Goal: Task Accomplishment & Management: Use online tool/utility

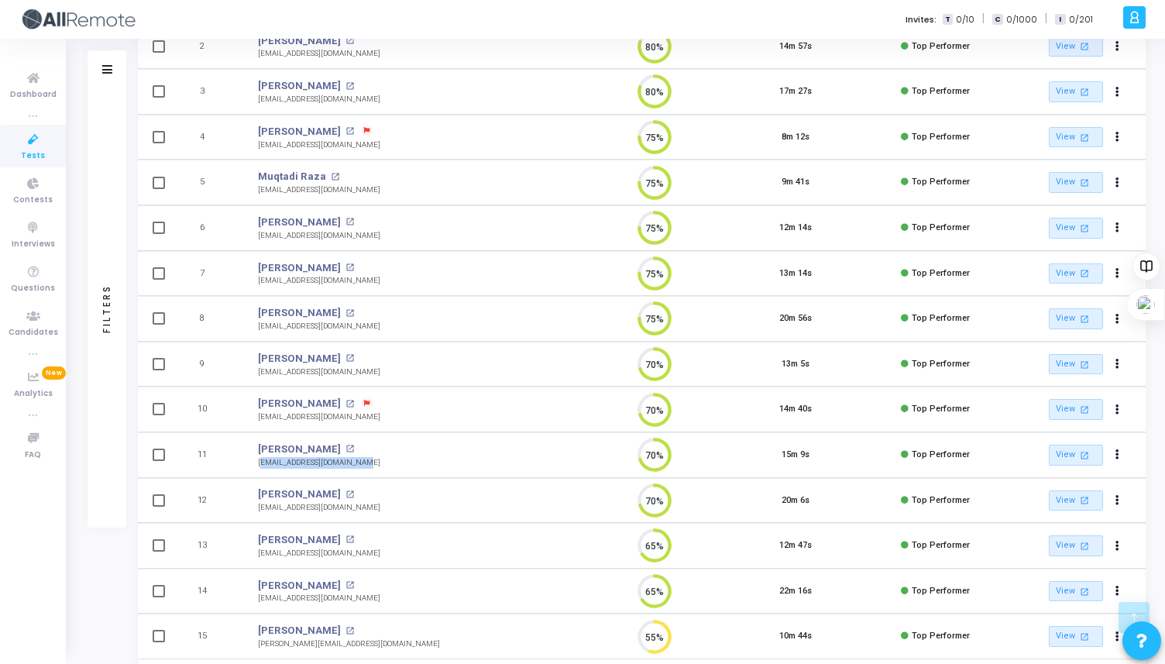
drag, startPoint x: 360, startPoint y: 461, endPoint x: 247, endPoint y: 463, distance: 113.1
click at [247, 463] on td "[PERSON_NAME] open_in_new [EMAIL_ADDRESS][DOMAIN_NAME]" at bounding box center [413, 455] width 342 height 46
copy div "[EMAIL_ADDRESS][DOMAIN_NAME]"
click at [346, 356] on mat-icon "open_in_new" at bounding box center [350, 358] width 9 height 9
copy div "[EMAIL_ADDRESS][DOMAIN_NAME]"
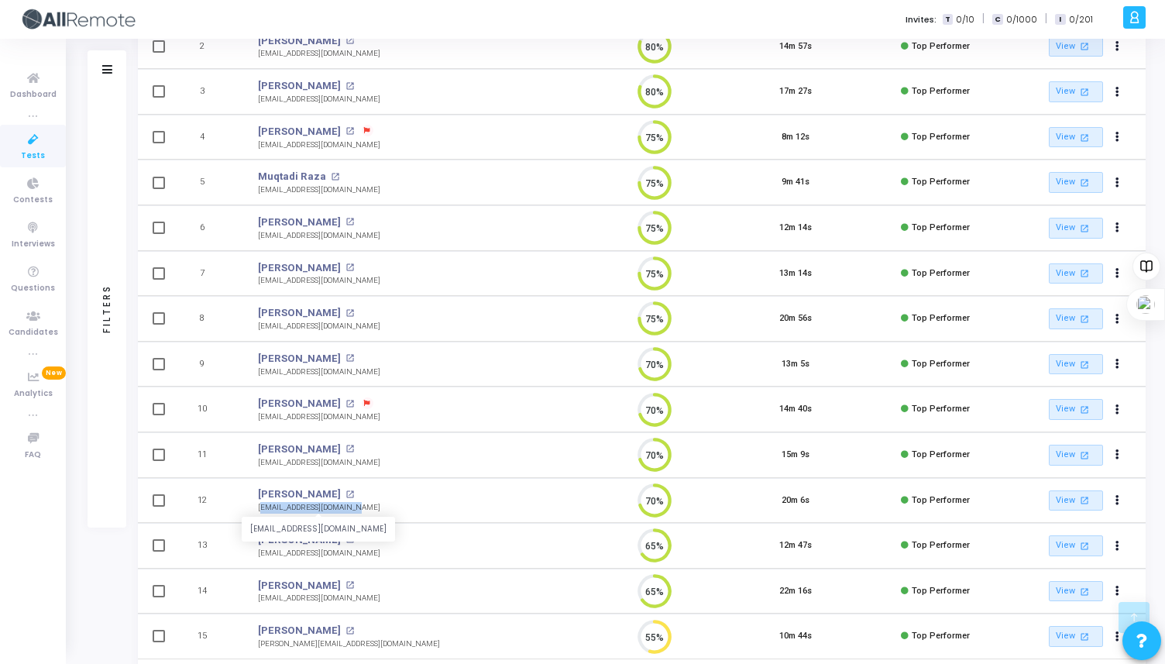
drag, startPoint x: 359, startPoint y: 510, endPoint x: 258, endPoint y: 509, distance: 101.5
click at [257, 510] on td "[PERSON_NAME] open_in_new [EMAIL_ADDRESS][DOMAIN_NAME] [EMAIL_ADDRESS][DOMAIN_N…" at bounding box center [413, 501] width 342 height 46
copy div "[EMAIL_ADDRESS][DOMAIN_NAME]"
click at [314, 540] on link "[PERSON_NAME]" at bounding box center [299, 539] width 83 height 15
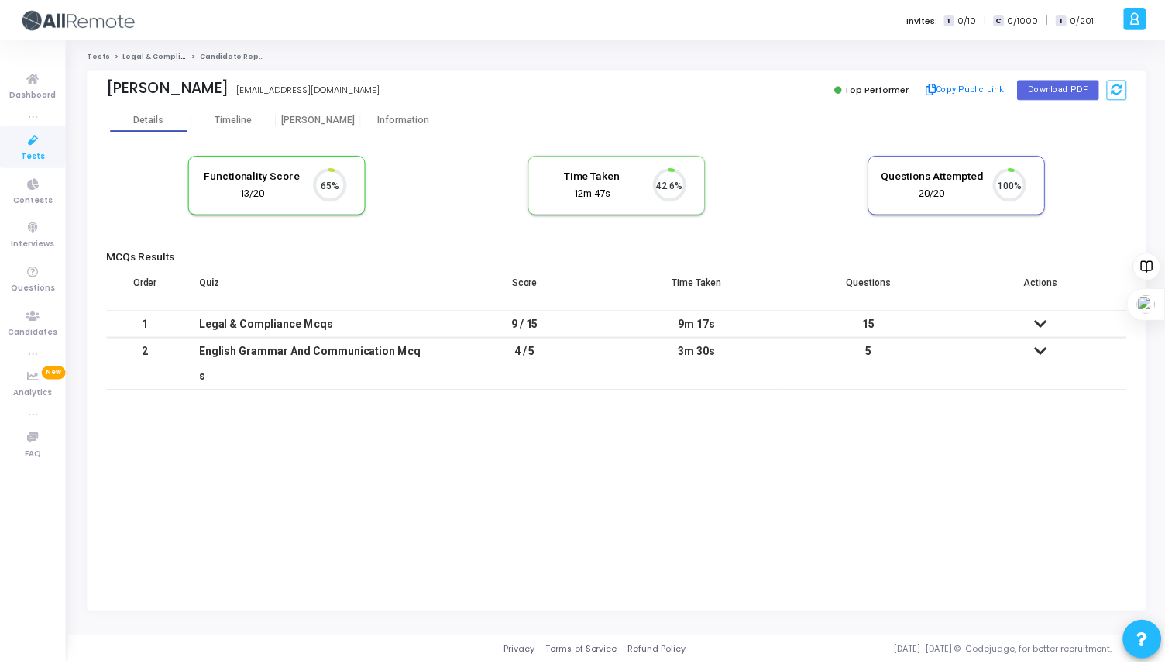
scroll to position [33, 40]
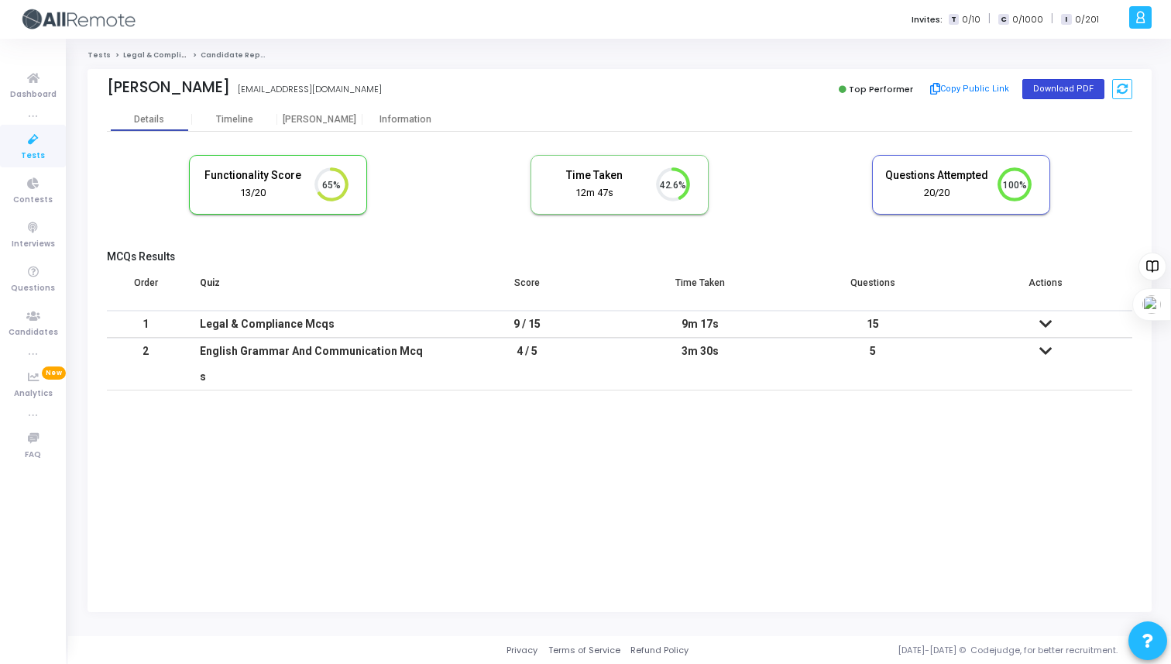
click at [1068, 93] on button "Download PDF" at bounding box center [1064, 89] width 82 height 20
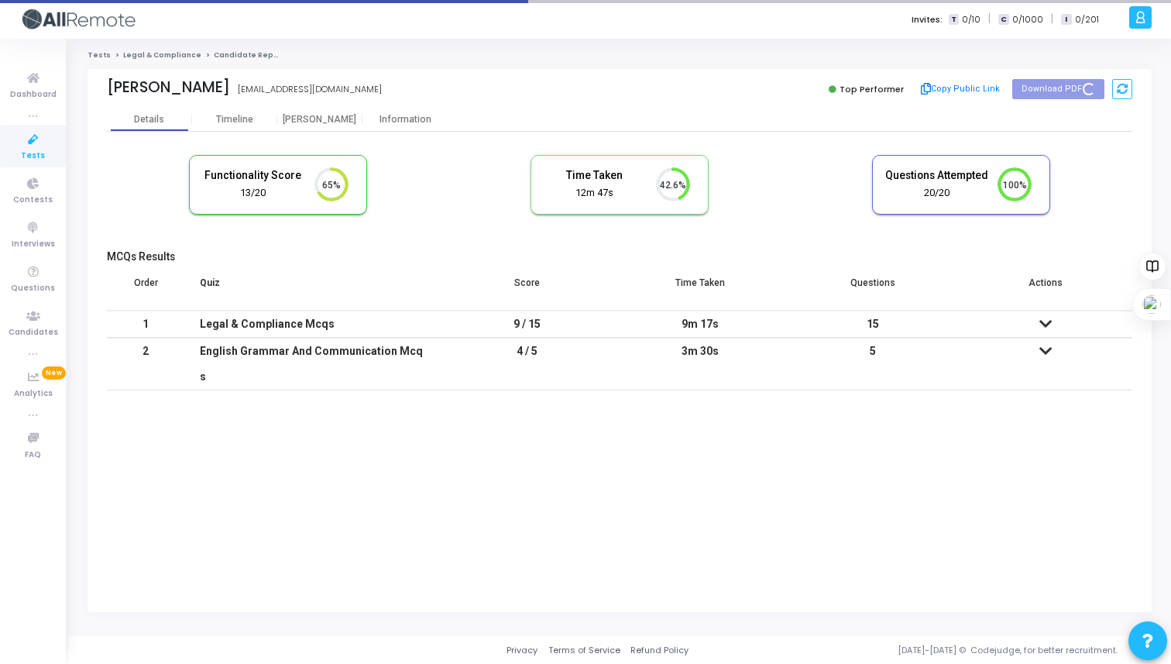
click at [150, 53] on link "Legal & Compliance" at bounding box center [162, 54] width 78 height 9
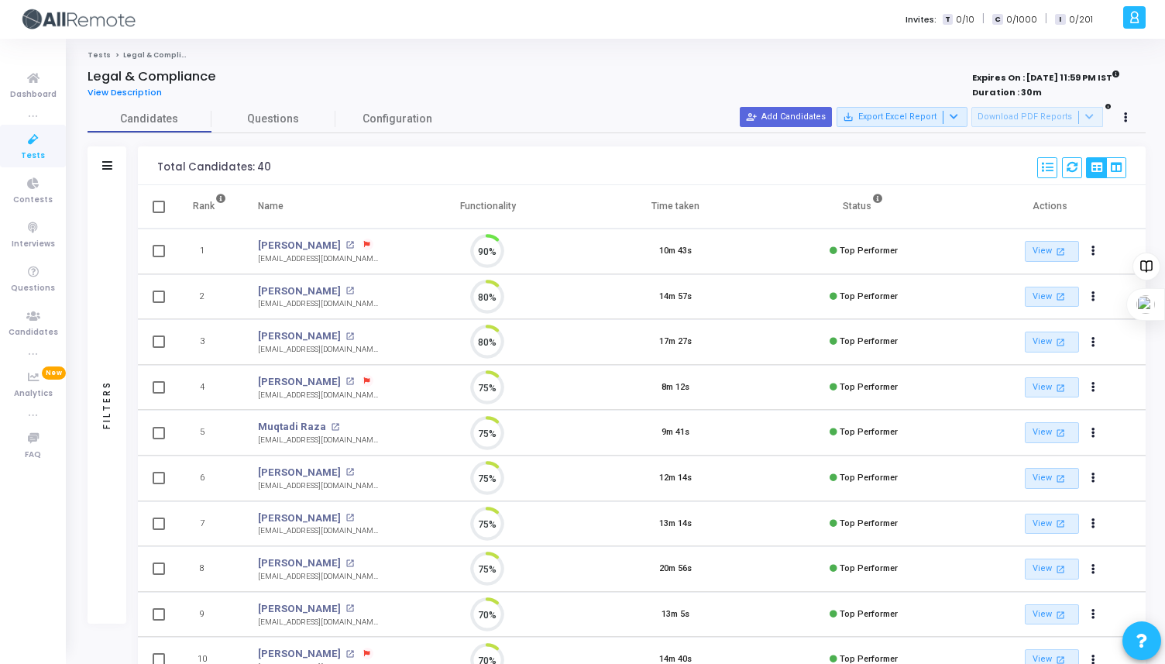
scroll to position [33, 40]
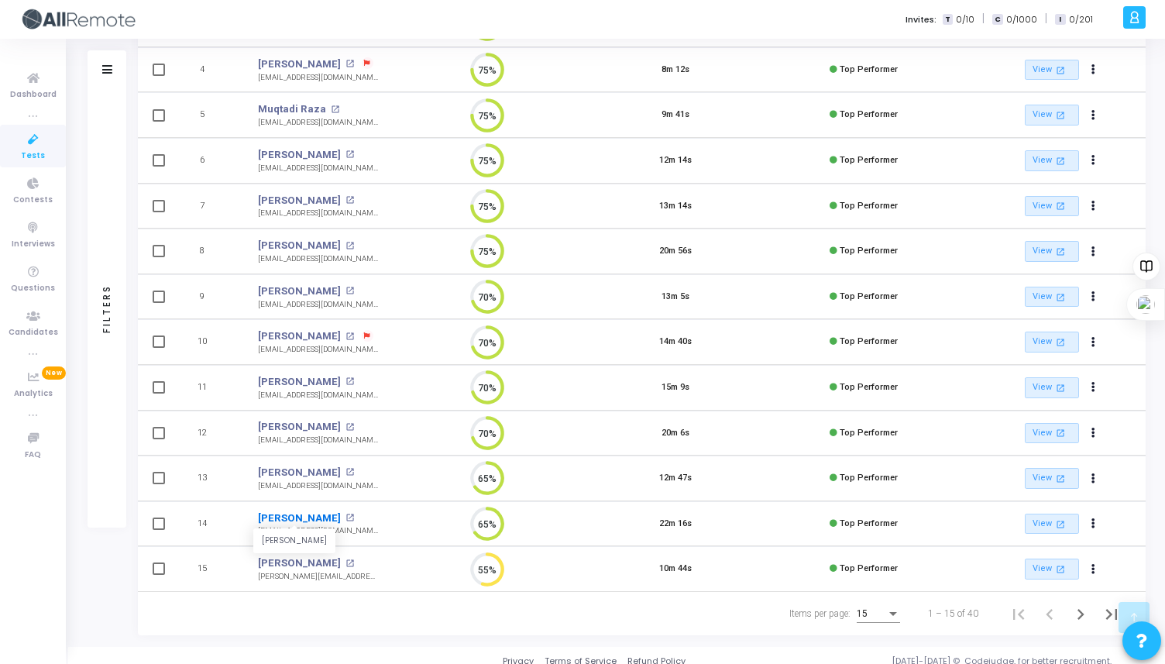
click at [306, 517] on link "[PERSON_NAME]" at bounding box center [299, 518] width 83 height 15
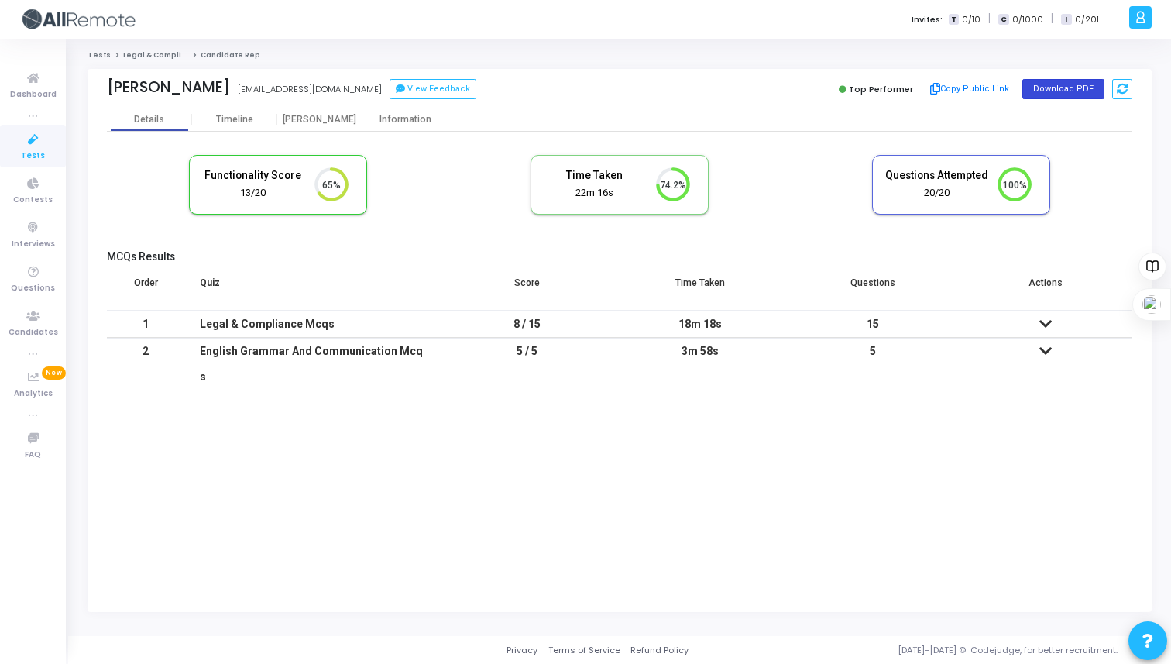
click at [1071, 87] on button "Download PDF" at bounding box center [1064, 89] width 82 height 20
click at [158, 54] on link "Legal & Compliance" at bounding box center [162, 54] width 78 height 9
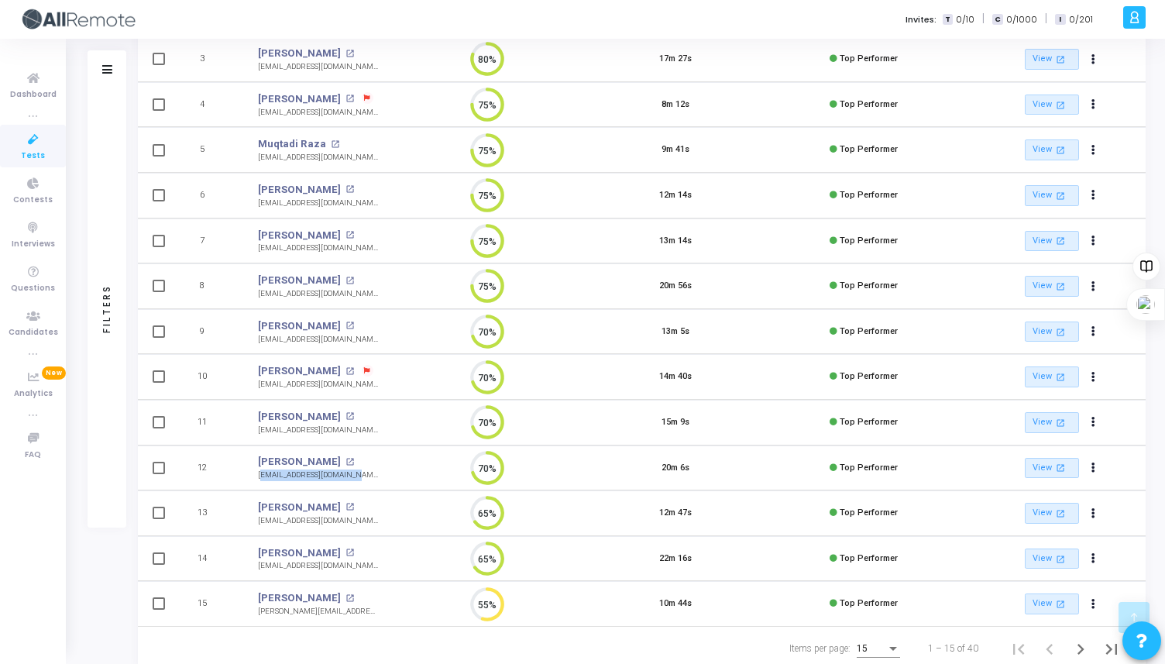
drag, startPoint x: 356, startPoint y: 475, endPoint x: 254, endPoint y: 477, distance: 102.3
click at [254, 477] on td "[PERSON_NAME] open_in_new [EMAIL_ADDRESS][DOMAIN_NAME] [EMAIL_ADDRESS][DOMAIN_N…" at bounding box center [317, 468] width 151 height 46
copy div "[EMAIL_ADDRESS][DOMAIN_NAME]"
drag, startPoint x: 366, startPoint y: 517, endPoint x: 256, endPoint y: 523, distance: 109.4
click at [256, 523] on td "[PERSON_NAME] open_in_new [EMAIL_ADDRESS][DOMAIN_NAME]" at bounding box center [317, 513] width 151 height 46
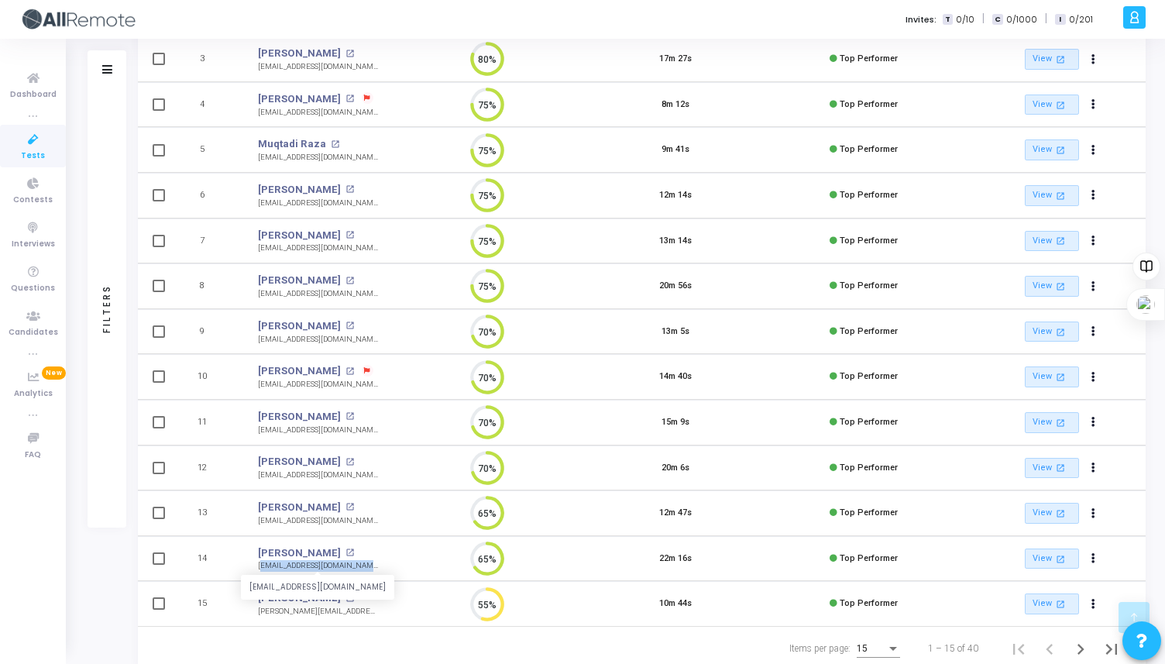
drag, startPoint x: 377, startPoint y: 570, endPoint x: 260, endPoint y: 567, distance: 117.0
click at [260, 567] on td "[PERSON_NAME] open_in_new [EMAIL_ADDRESS][DOMAIN_NAME] [EMAIL_ADDRESS][DOMAIN_N…" at bounding box center [317, 559] width 151 height 46
copy div "[EMAIL_ADDRESS][DOMAIN_NAME]"
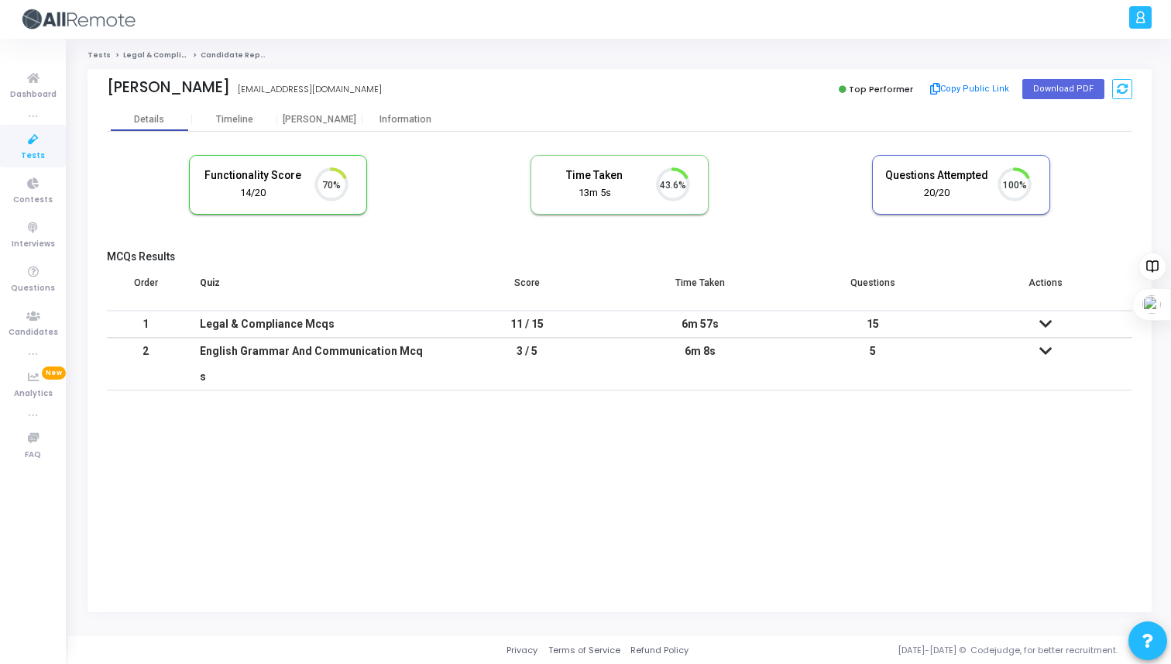
scroll to position [33, 40]
click at [1058, 94] on button "Download PDF" at bounding box center [1064, 89] width 82 height 20
